Goal: Task Accomplishment & Management: Complete application form

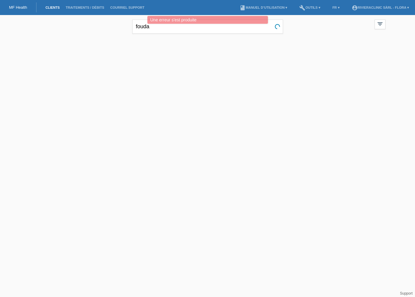
drag, startPoint x: 191, startPoint y: 65, endPoint x: 193, endPoint y: 55, distance: 10.1
click at [192, 65] on div at bounding box center [207, 67] width 361 height 60
click at [193, 31] on input "fouda" at bounding box center [207, 27] width 151 height 14
type input "f"
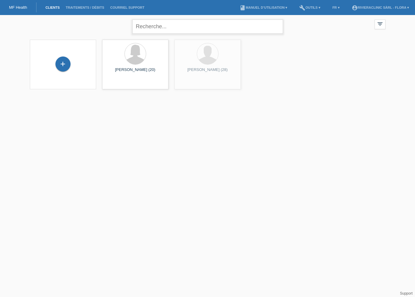
click at [163, 30] on input "text" at bounding box center [207, 27] width 151 height 14
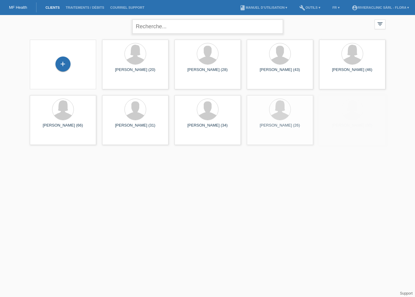
type input "D"
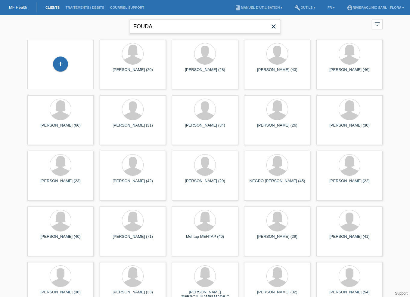
type input "FOUDA"
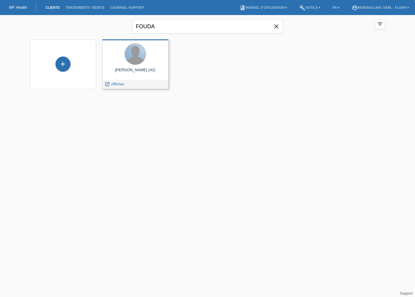
click at [141, 62] on div at bounding box center [135, 54] width 21 height 21
click at [116, 82] on span "Afficher" at bounding box center [117, 84] width 13 height 5
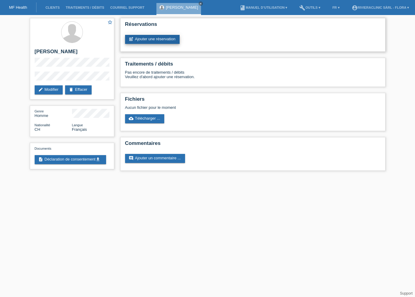
click at [152, 39] on link "post_add Ajouter une réservation" at bounding box center [152, 39] width 54 height 9
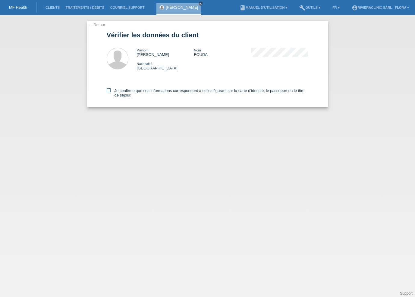
click at [110, 91] on icon at bounding box center [109, 91] width 4 height 4
click at [110, 91] on input "Je confirme que ces informations correspondent à celles figurant sur la carte d…" at bounding box center [109, 91] width 4 height 4
checkbox input "true"
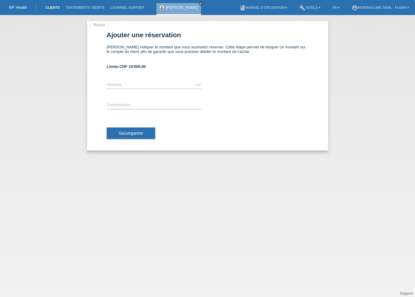
click at [58, 7] on link "Clients" at bounding box center [52, 8] width 20 height 4
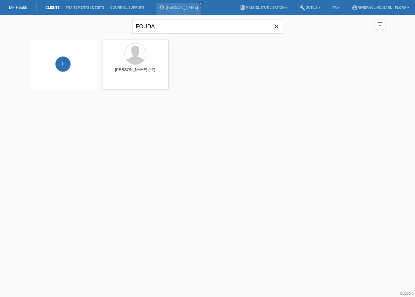
click at [273, 28] on icon "close" at bounding box center [275, 26] width 7 height 7
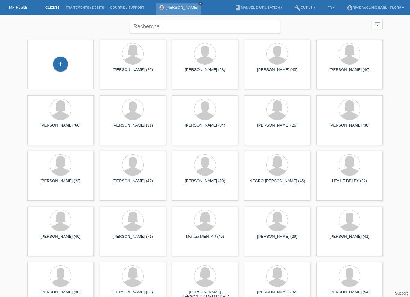
click at [195, 2] on div "[PERSON_NAME] close" at bounding box center [180, 7] width 48 height 15
click at [198, 4] on link "close" at bounding box center [200, 4] width 4 height 4
click at [45, 68] on div "+" at bounding box center [60, 65] width 57 height 16
click at [59, 64] on div "+" at bounding box center [60, 64] width 15 height 15
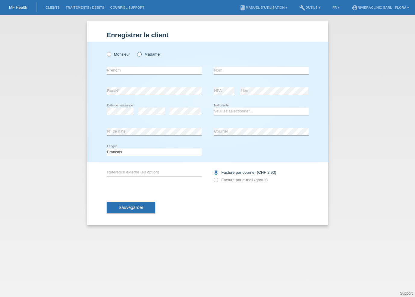
click at [136, 51] on icon at bounding box center [136, 51] width 0 height 0
click at [141, 54] on input "Madame" at bounding box center [139, 54] width 4 height 4
radio input "true"
type input "Telley"
type input "[PERSON_NAME]"
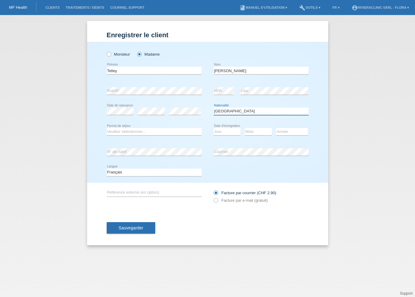
select select "CH"
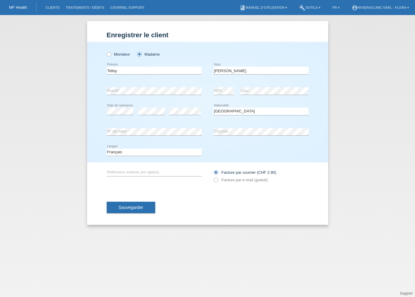
click at [183, 156] on icon at bounding box center [154, 156] width 95 height 0
click at [253, 152] on div "Deutsch Français Italiano English error Langue" at bounding box center [208, 152] width 202 height 20
click at [137, 206] on span "Sauvegarder" at bounding box center [131, 207] width 25 height 5
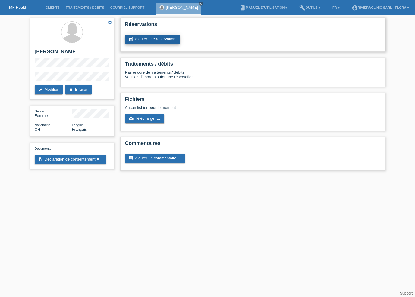
click at [153, 39] on link "post_add Ajouter une réservation" at bounding box center [152, 39] width 54 height 9
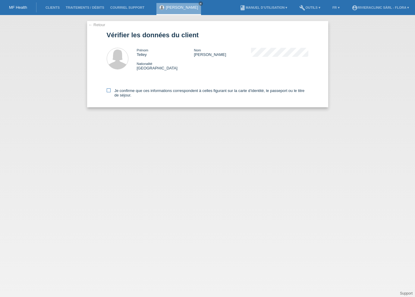
click at [107, 90] on div "← Retour Vérifier les données du client Prénom Telley Nom Myriam Nationalité Su…" at bounding box center [207, 64] width 241 height 86
click at [108, 90] on icon at bounding box center [109, 91] width 4 height 4
click at [108, 90] on input "Je confirme que ces informations correspondent à celles figurant sur la carte d…" at bounding box center [109, 91] width 4 height 4
checkbox input "true"
